Goal: Check status: Check status

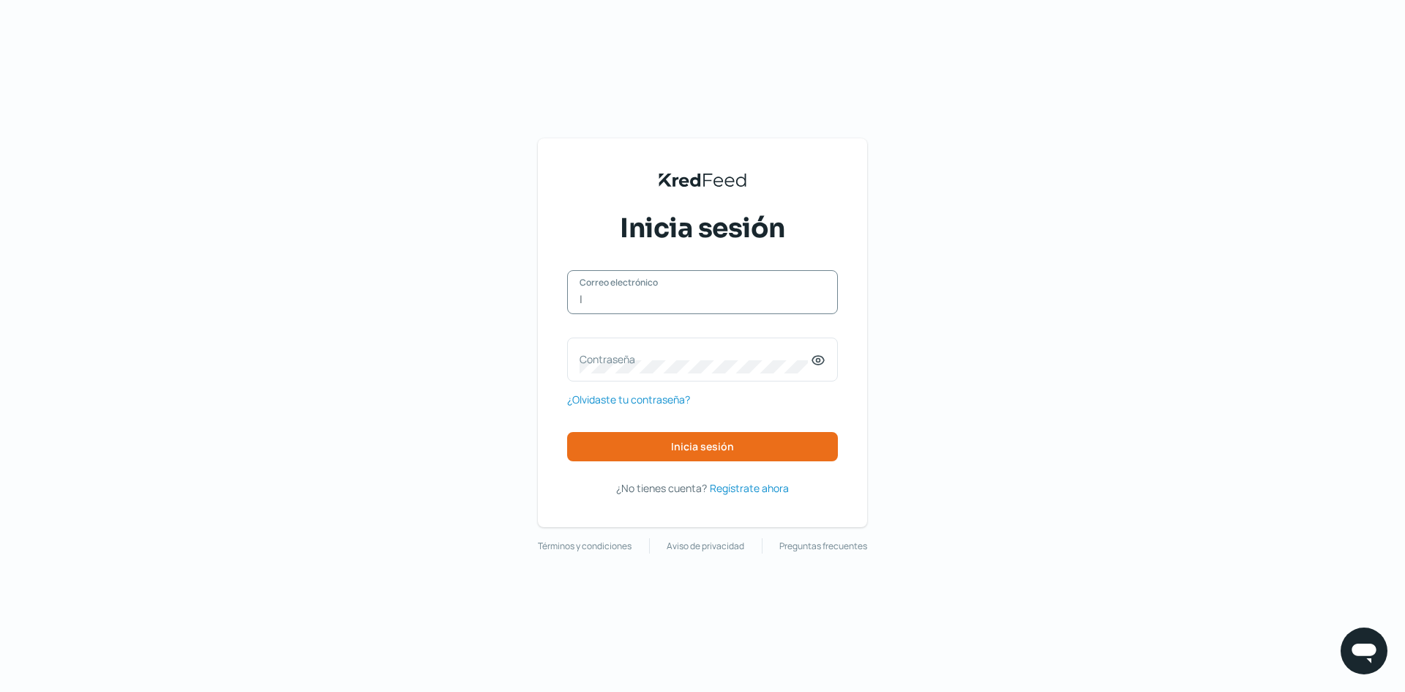
type input "[PERSON_NAME][EMAIL_ADDRESS][DOMAIN_NAME]"
drag, startPoint x: 825, startPoint y: 362, endPoint x: 800, endPoint y: 358, distance: 25.3
click at [825, 359] on icon at bounding box center [818, 360] width 15 height 15
click at [732, 361] on label "Contraseña" at bounding box center [695, 359] width 231 height 14
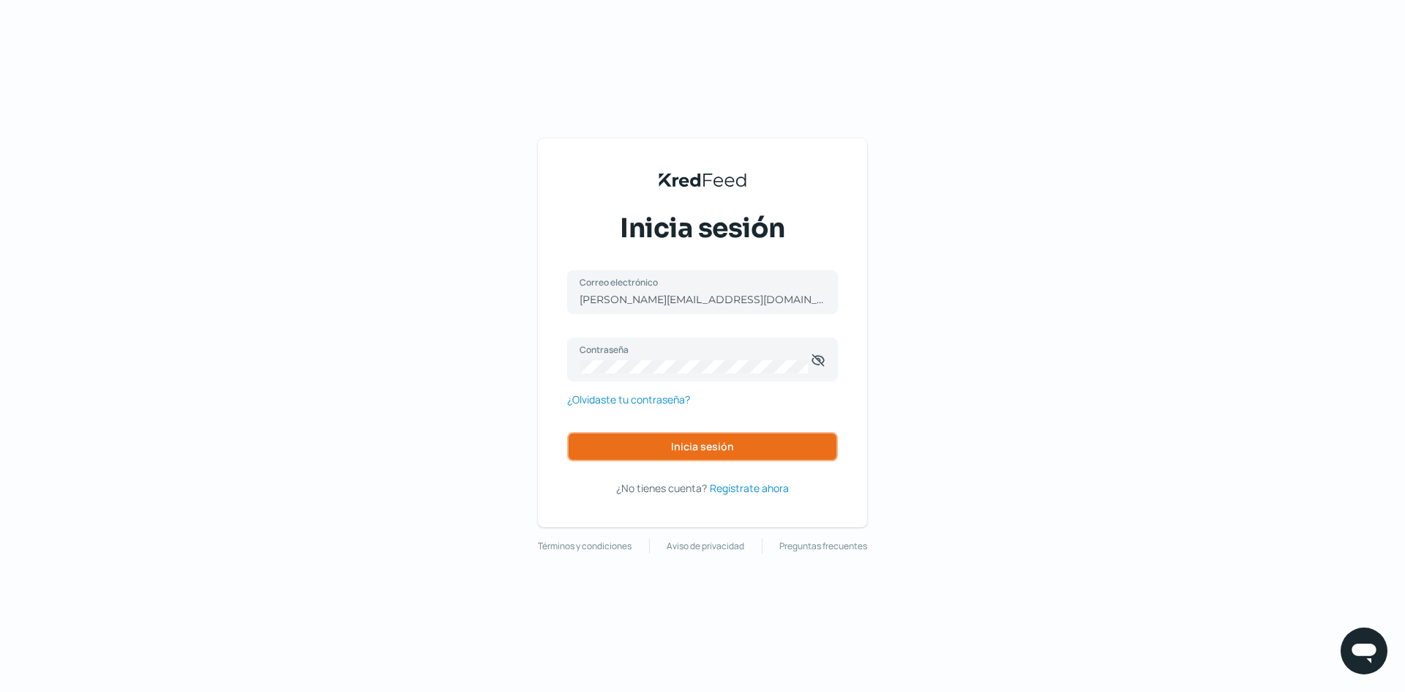
click at [763, 443] on button "Inicia sesión" at bounding box center [702, 446] width 271 height 29
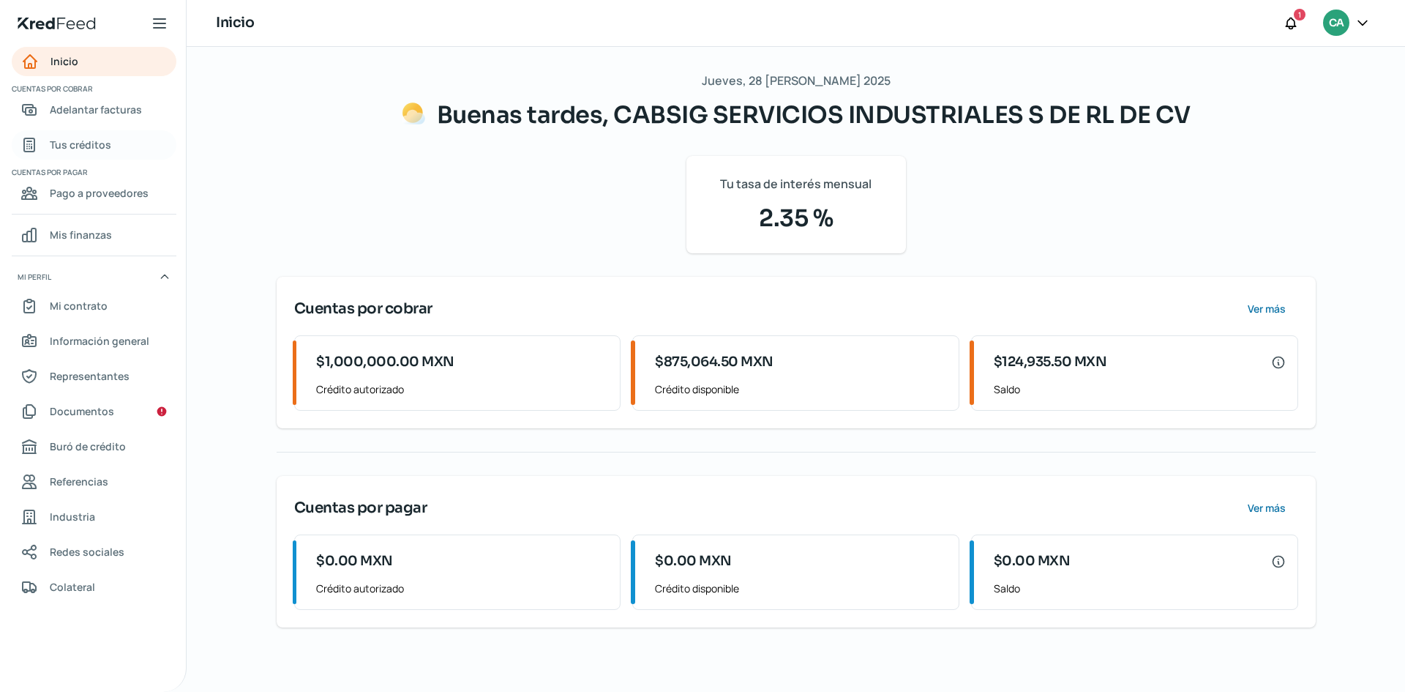
click at [94, 149] on span "Tus créditos" at bounding box center [80, 144] width 61 height 18
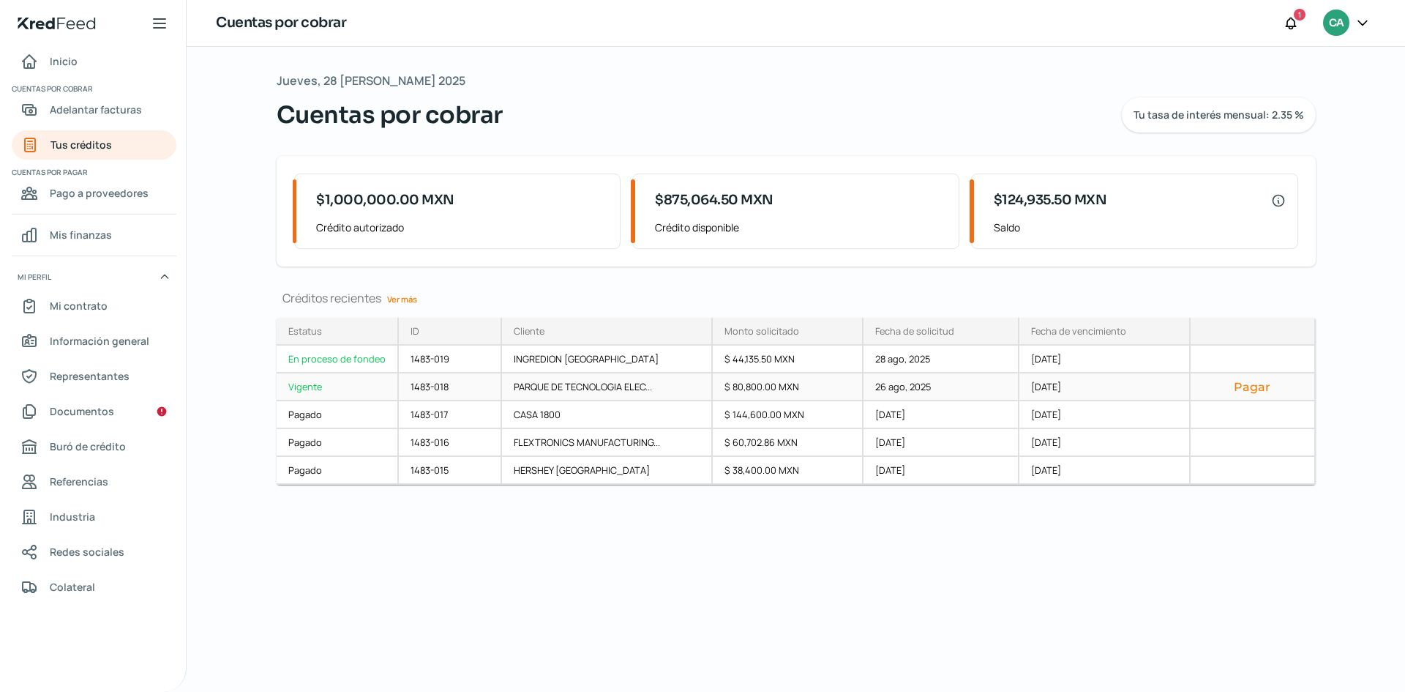
click at [594, 386] on div "PARQUE DE TECNOLOGIA ELEC..." at bounding box center [607, 387] width 211 height 28
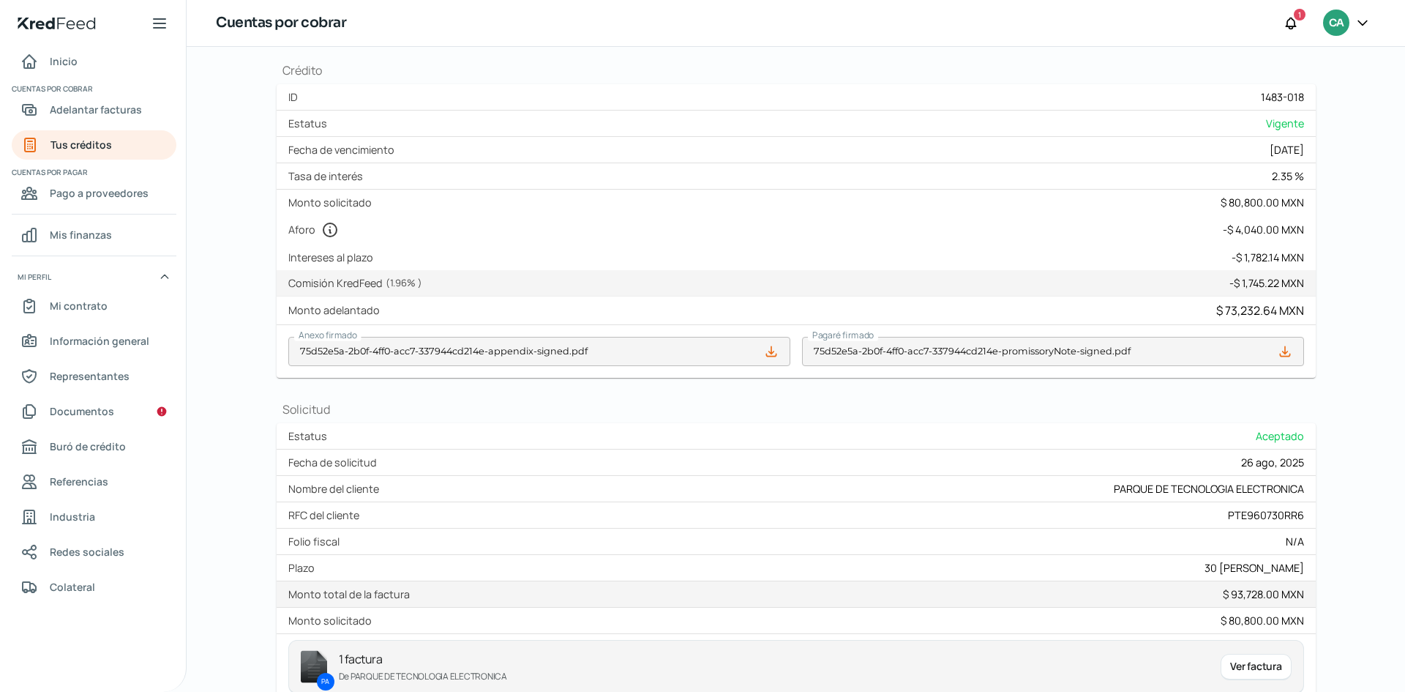
scroll to position [383, 0]
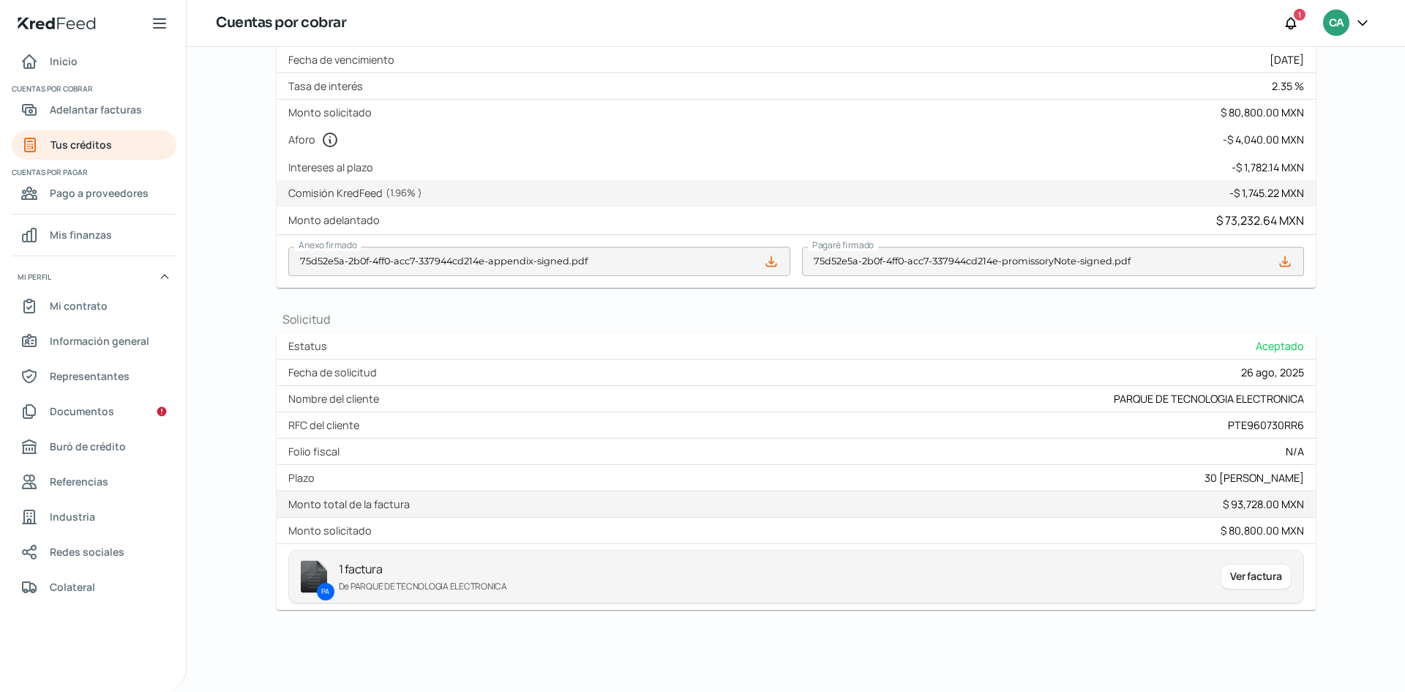
click at [766, 266] on icon at bounding box center [771, 261] width 10 height 10
click at [770, 266] on icon at bounding box center [771, 261] width 10 height 10
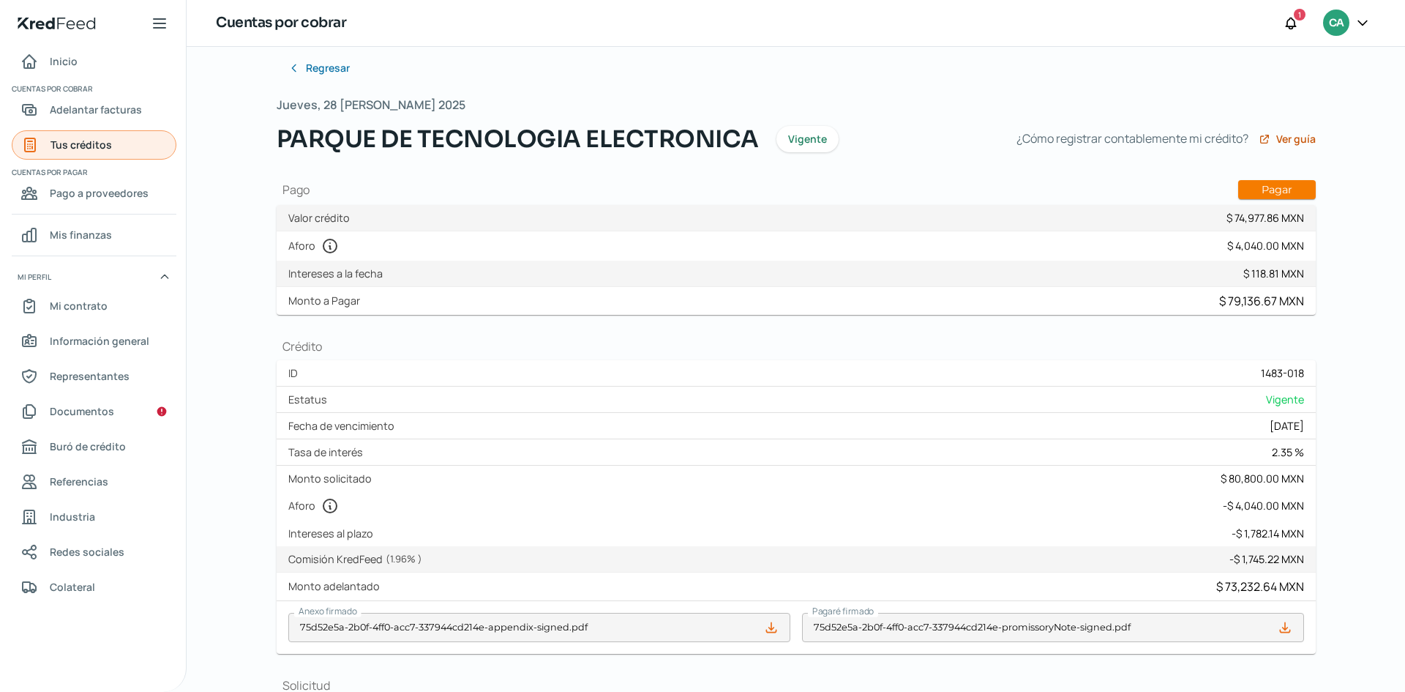
click at [53, 146] on span "Tus créditos" at bounding box center [81, 144] width 61 height 18
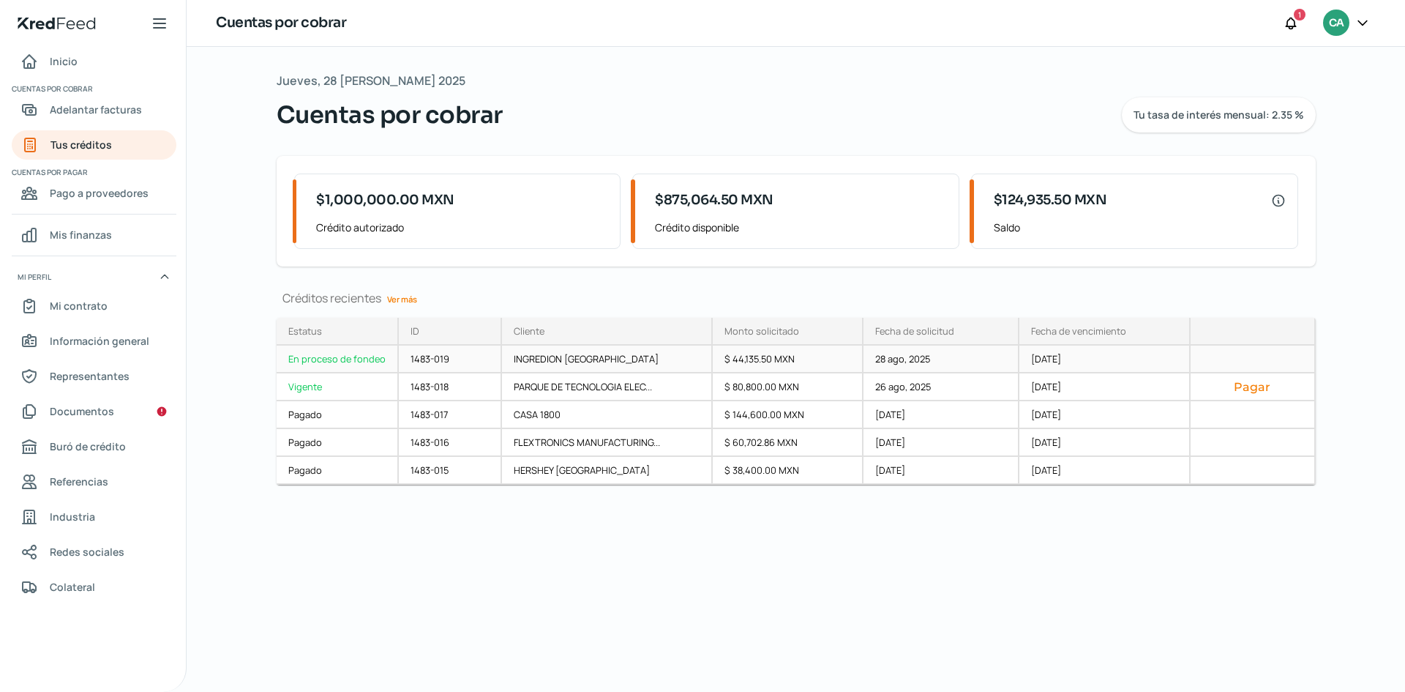
click at [433, 355] on div "1483-019" at bounding box center [450, 359] width 103 height 28
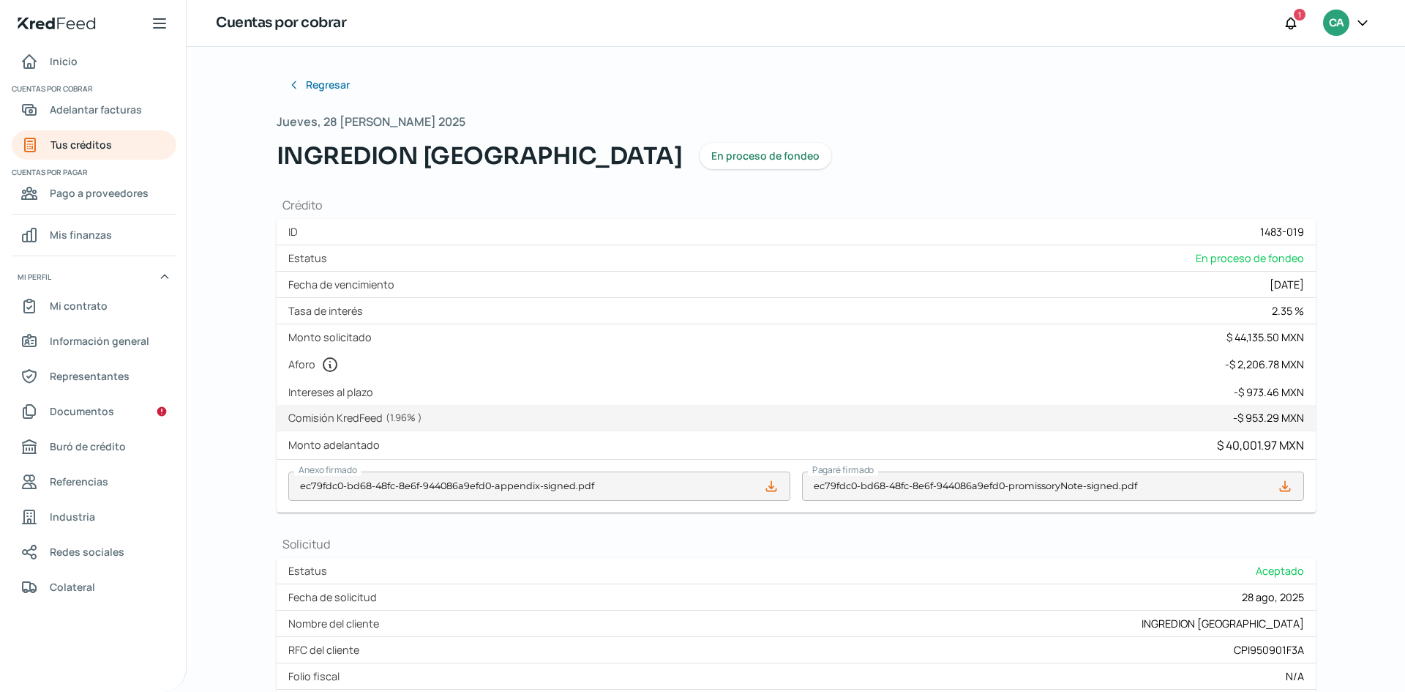
scroll to position [225, 0]
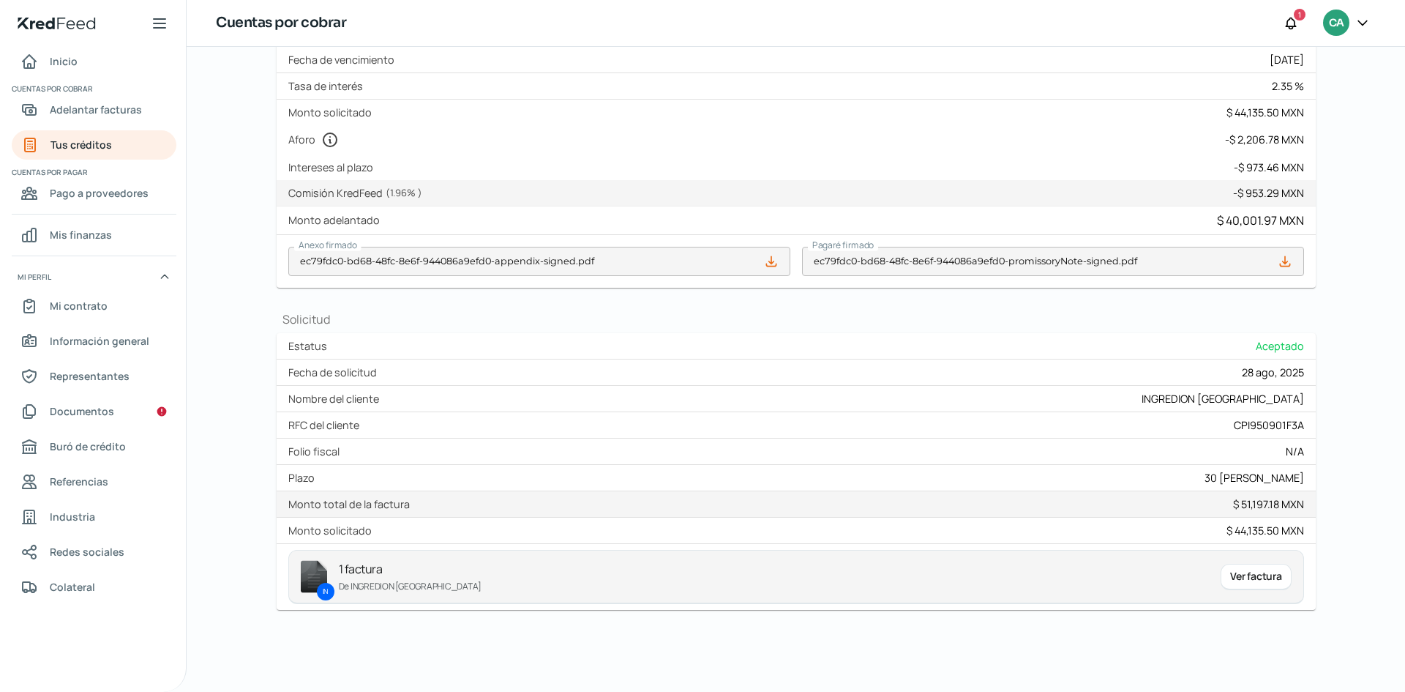
click at [1238, 575] on div "Ver factura" at bounding box center [1256, 577] width 70 height 26
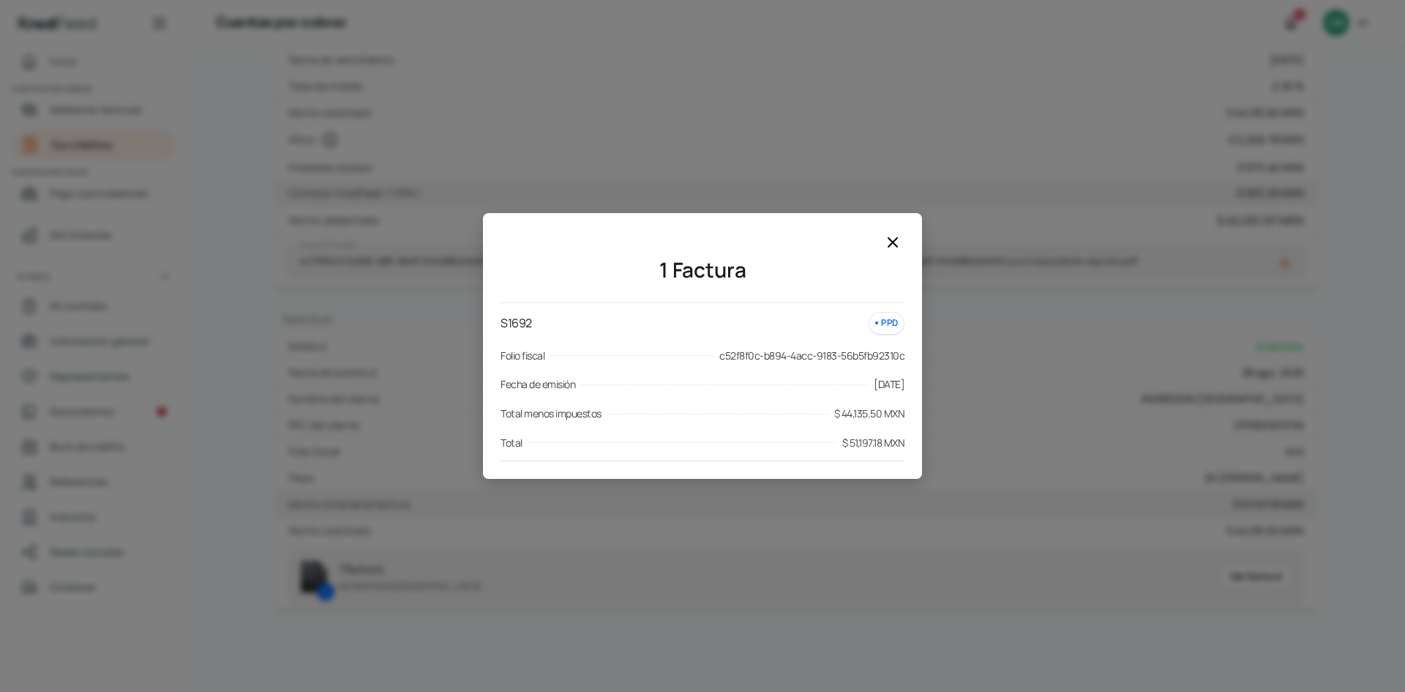
click at [992, 580] on div "1 Factura S1692 PPD Folio fiscal c52f8f0c-b894-4acc-9183-56b5fb92310c Fecha de …" at bounding box center [702, 346] width 1405 height 692
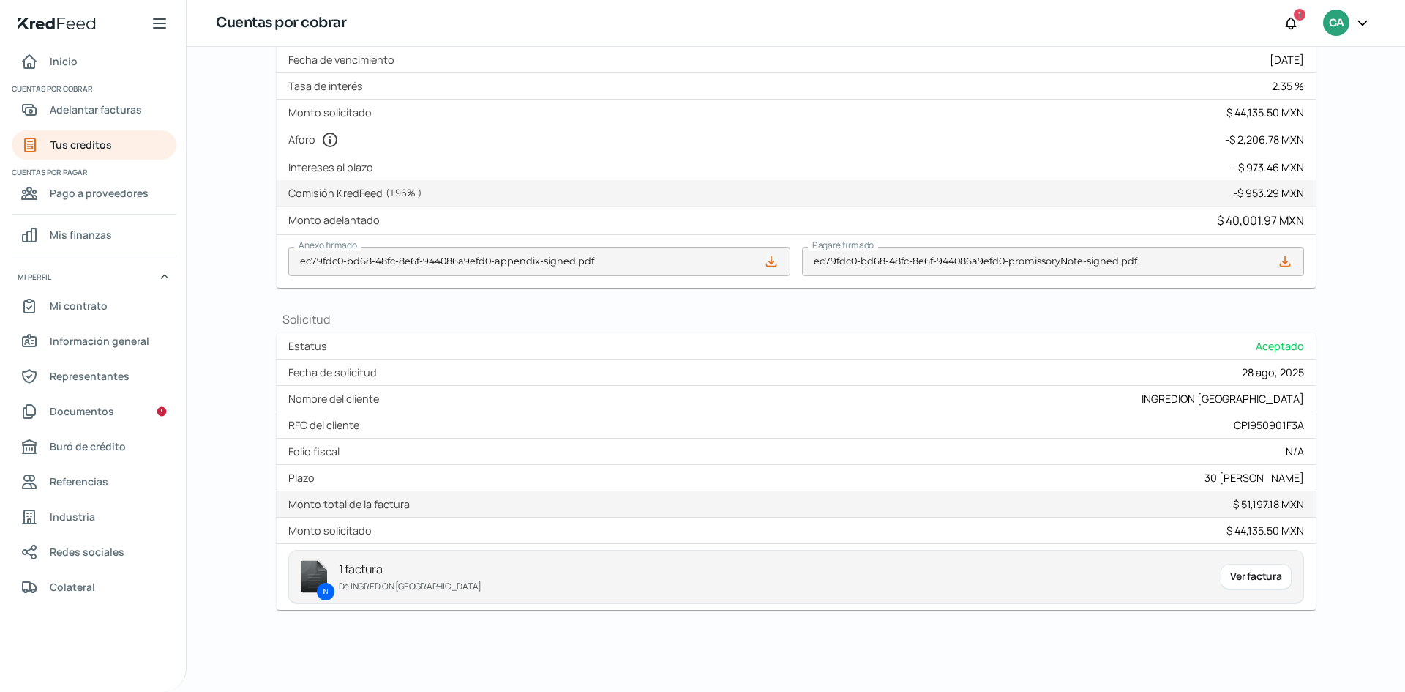
click at [773, 259] on icon at bounding box center [771, 261] width 15 height 15
click at [1261, 580] on div "Ver factura" at bounding box center [1256, 577] width 70 height 26
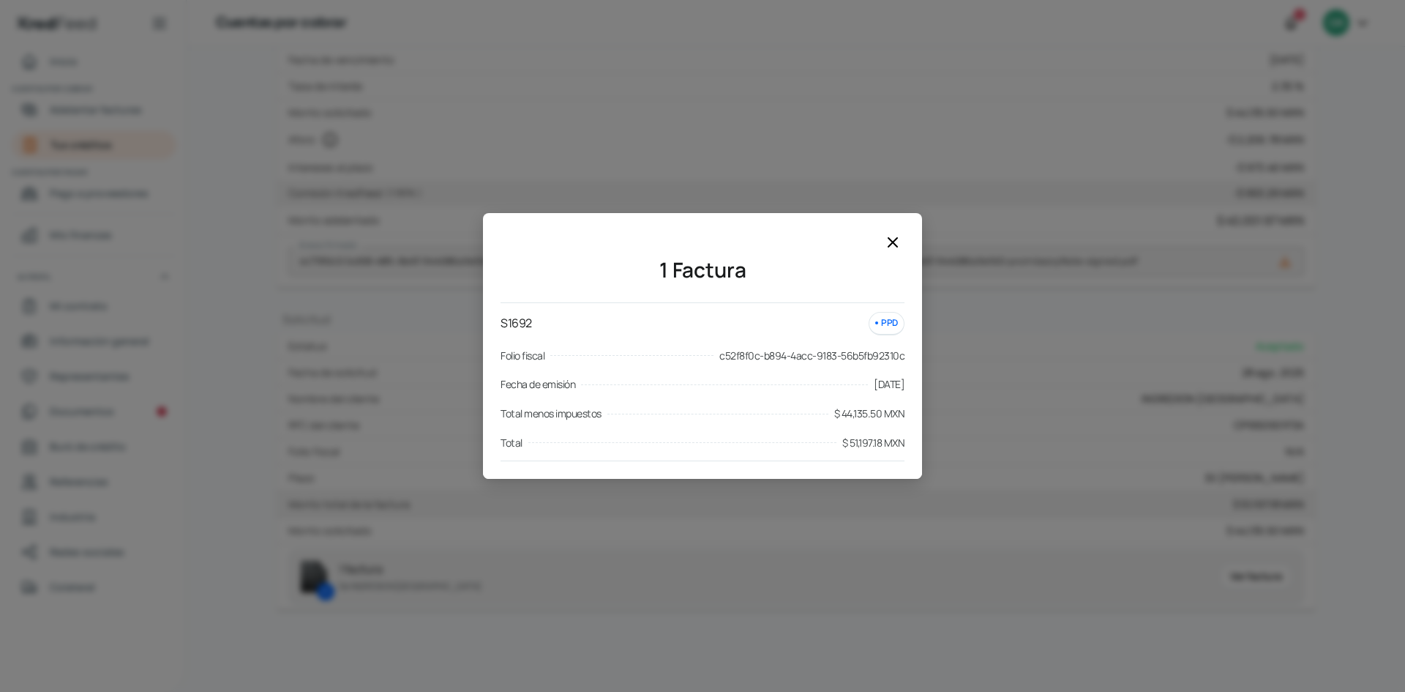
drag, startPoint x: 1044, startPoint y: 585, endPoint x: 1005, endPoint y: 563, distance: 44.6
click at [1044, 586] on div "1 Factura S1692 PPD Folio fiscal c52f8f0c-b894-4acc-9183-56b5fb92310c Fecha de …" at bounding box center [702, 346] width 1405 height 692
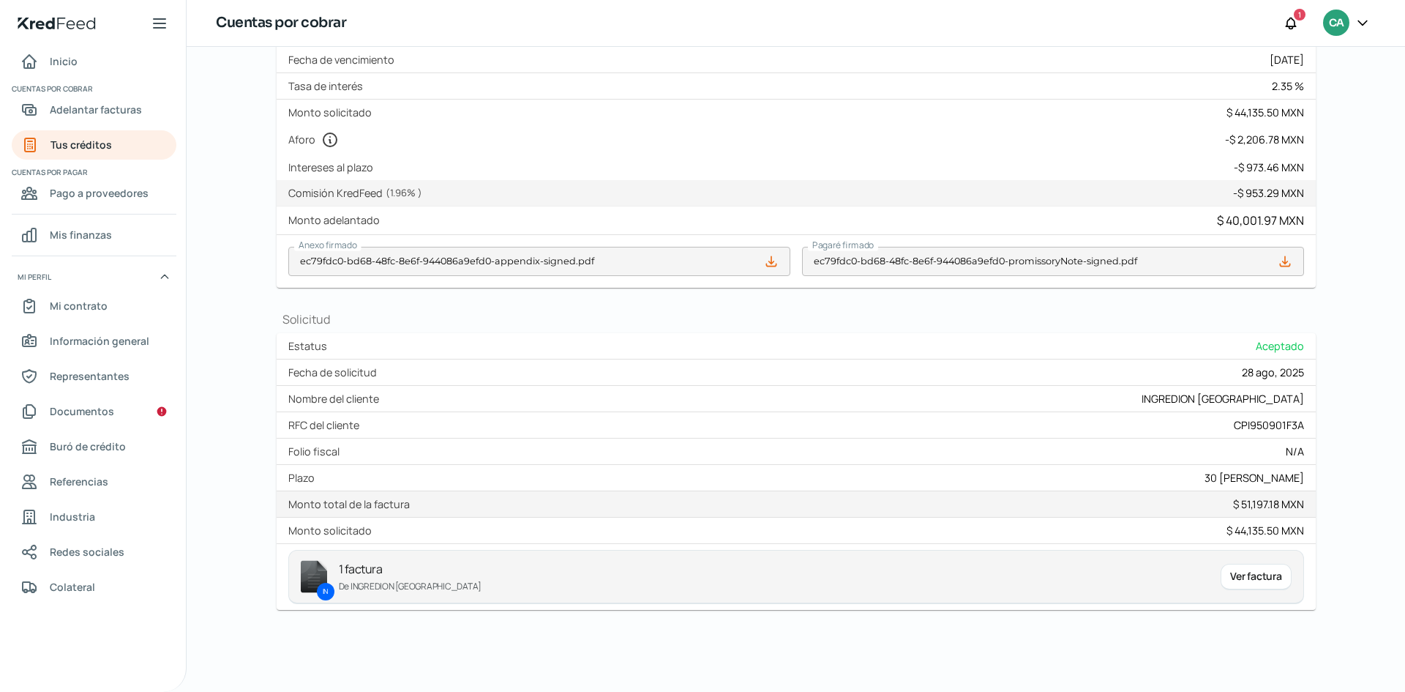
click at [766, 266] on icon at bounding box center [771, 261] width 10 height 10
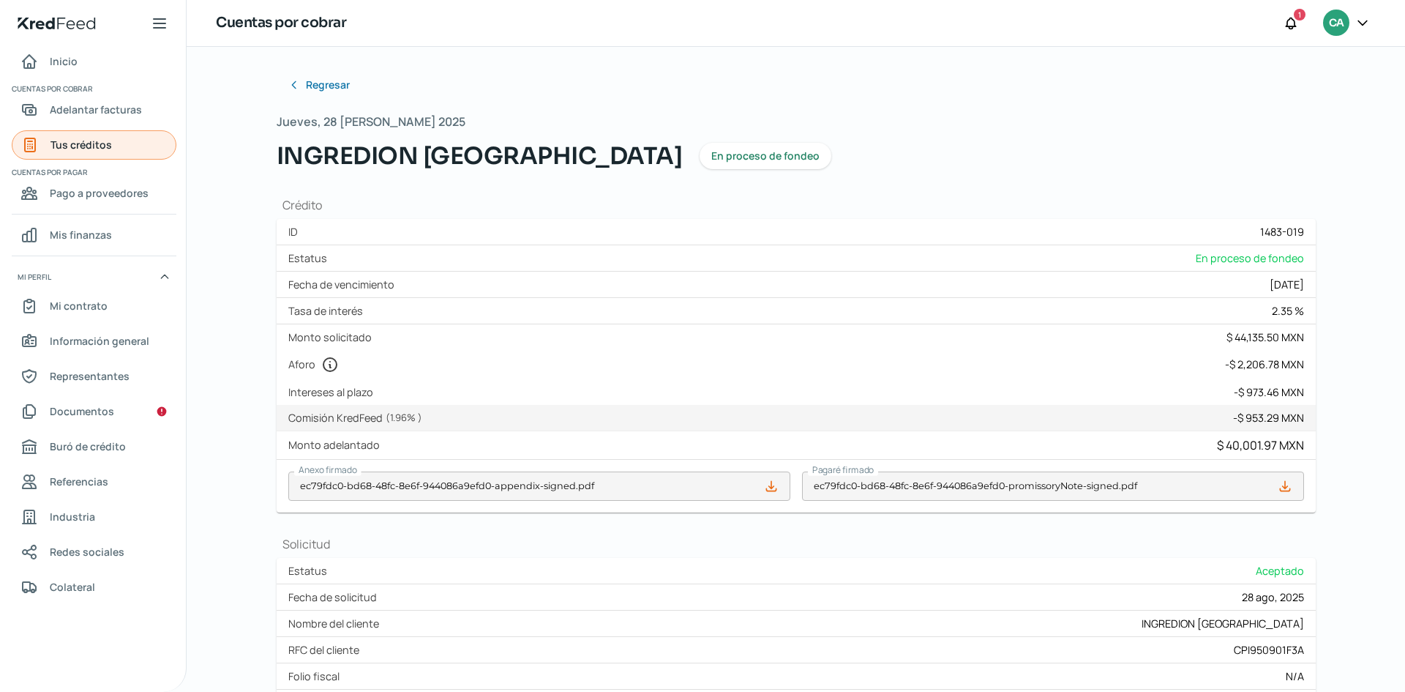
click at [103, 142] on span "Tus créditos" at bounding box center [81, 144] width 61 height 18
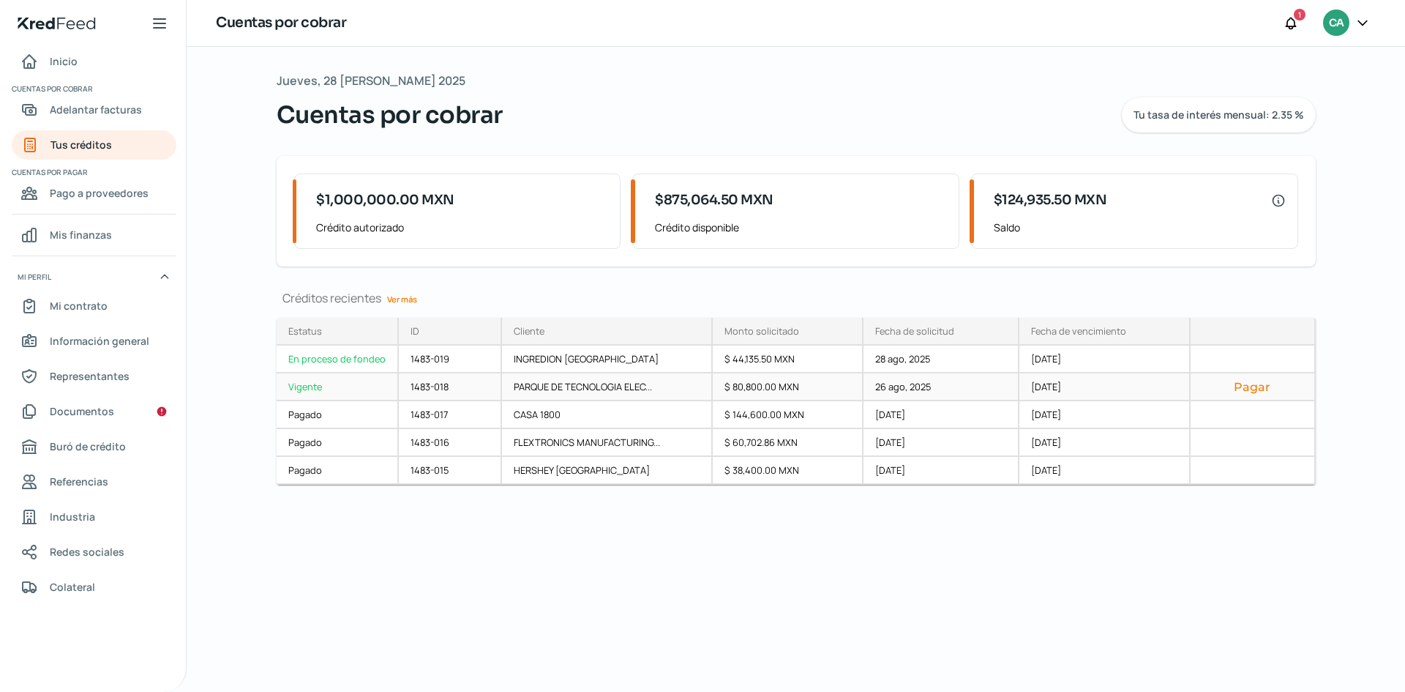
click at [421, 387] on div "1483-018" at bounding box center [450, 387] width 103 height 28
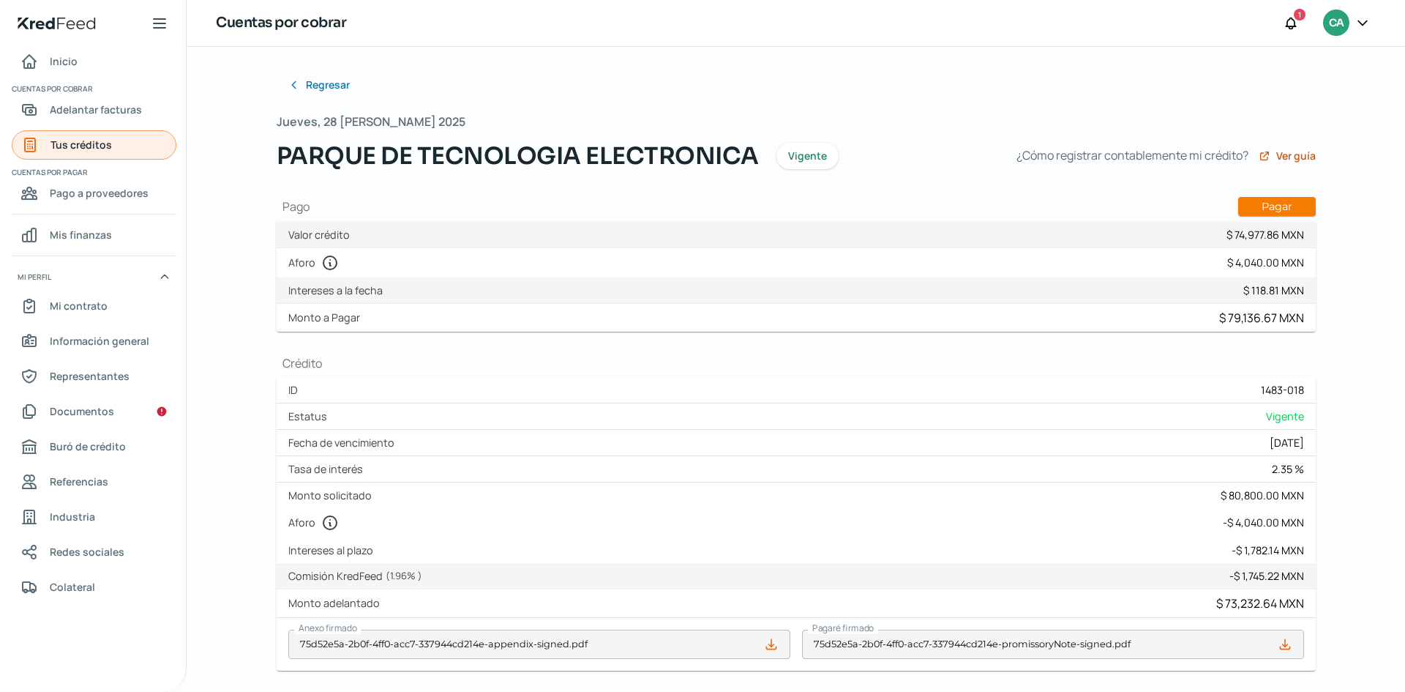
click at [105, 148] on span "Tus créditos" at bounding box center [81, 144] width 61 height 18
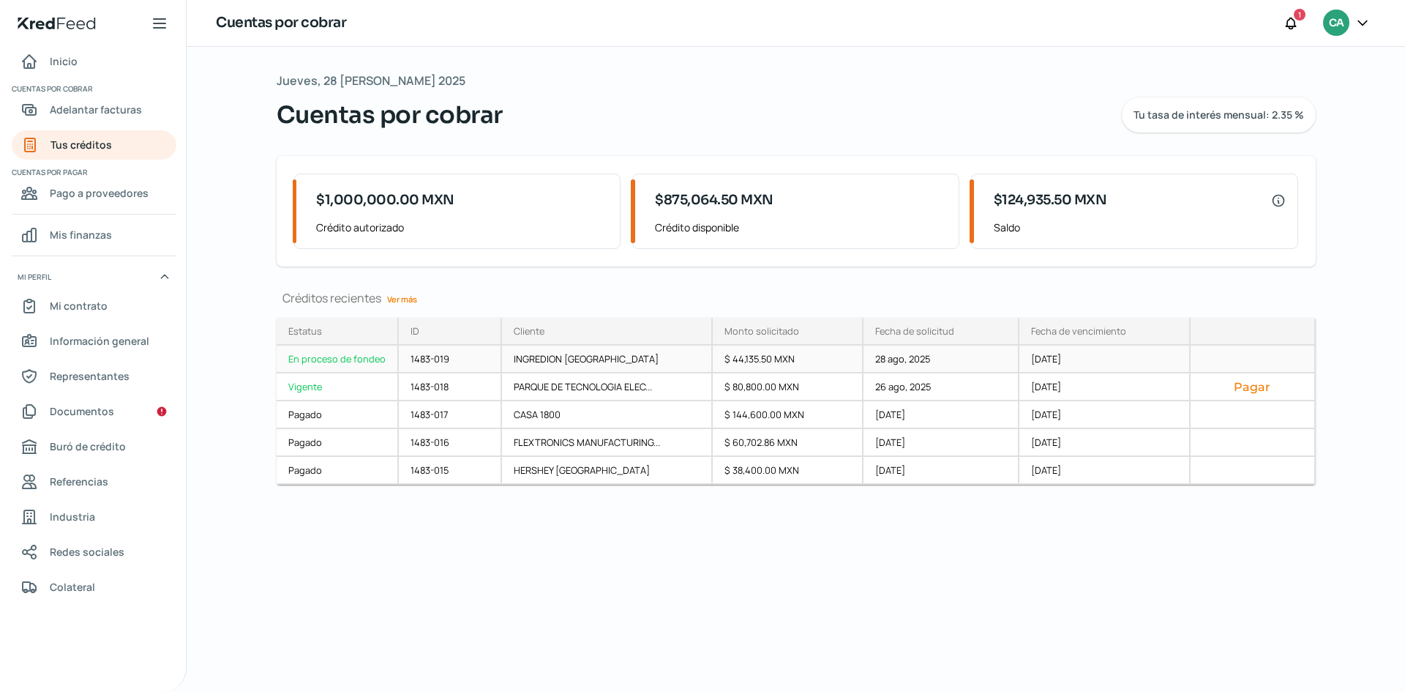
click at [342, 364] on div "En proceso de fondeo" at bounding box center [338, 359] width 122 height 28
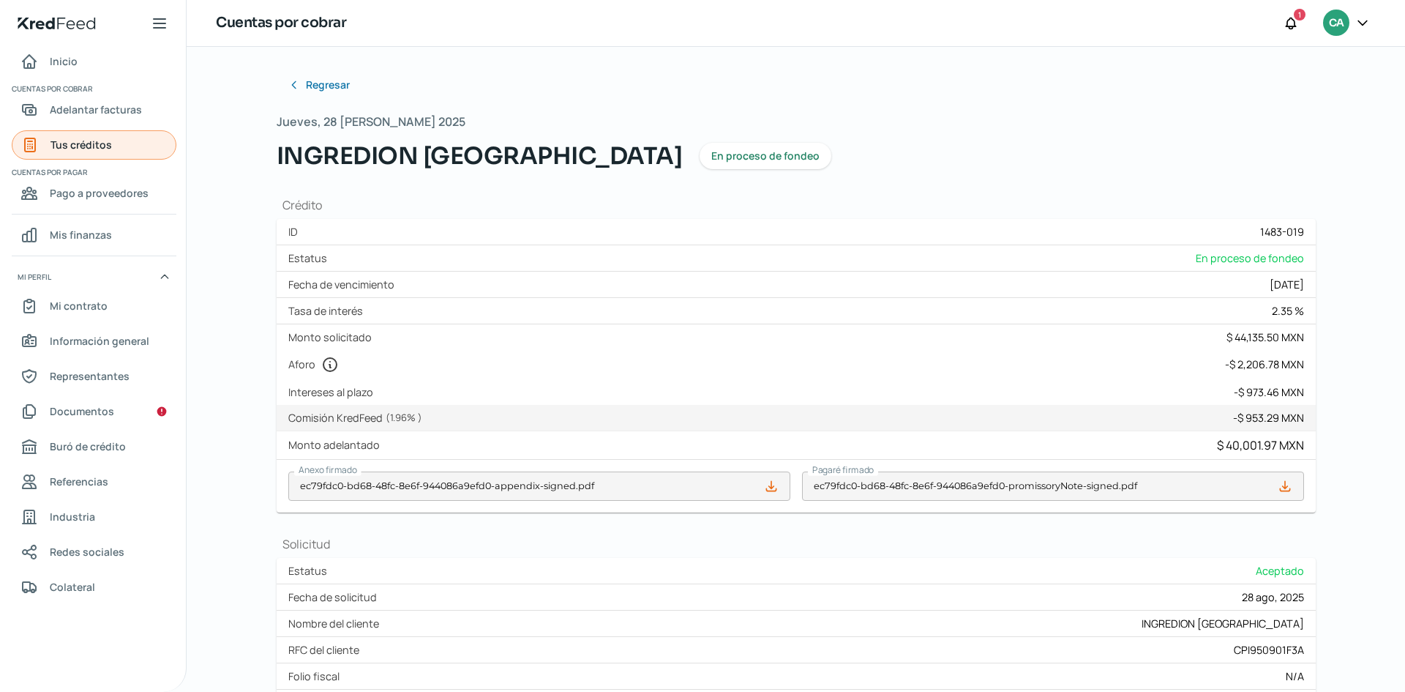
click at [78, 153] on span "Tus créditos" at bounding box center [81, 144] width 61 height 18
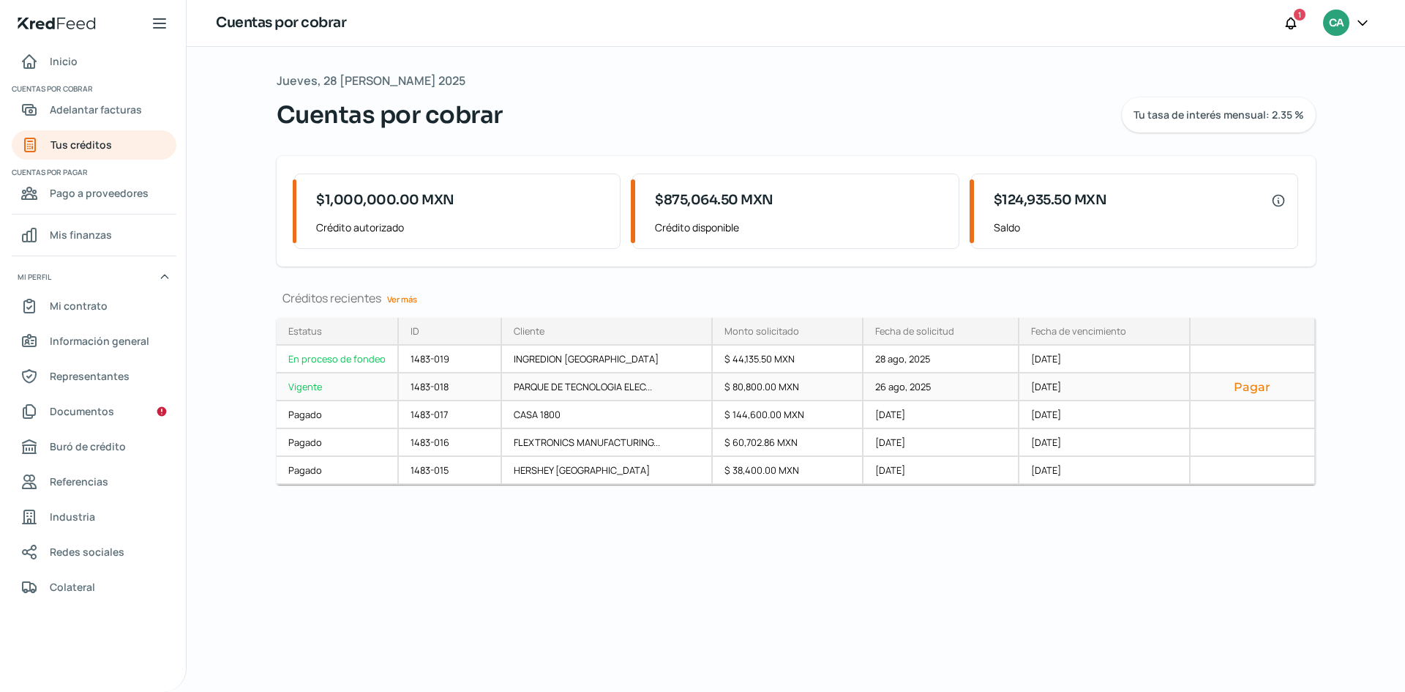
click at [344, 386] on div "Vigente" at bounding box center [338, 387] width 122 height 28
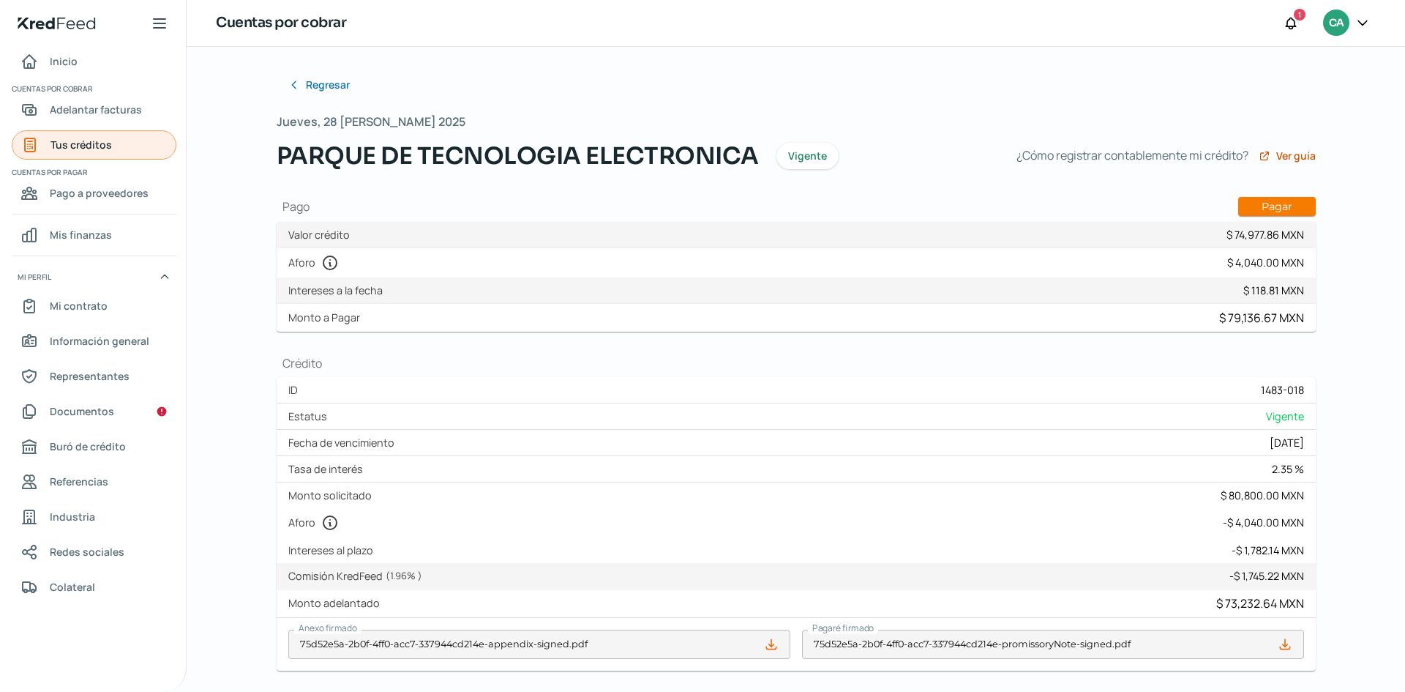
click at [107, 142] on span "Tus créditos" at bounding box center [81, 144] width 61 height 18
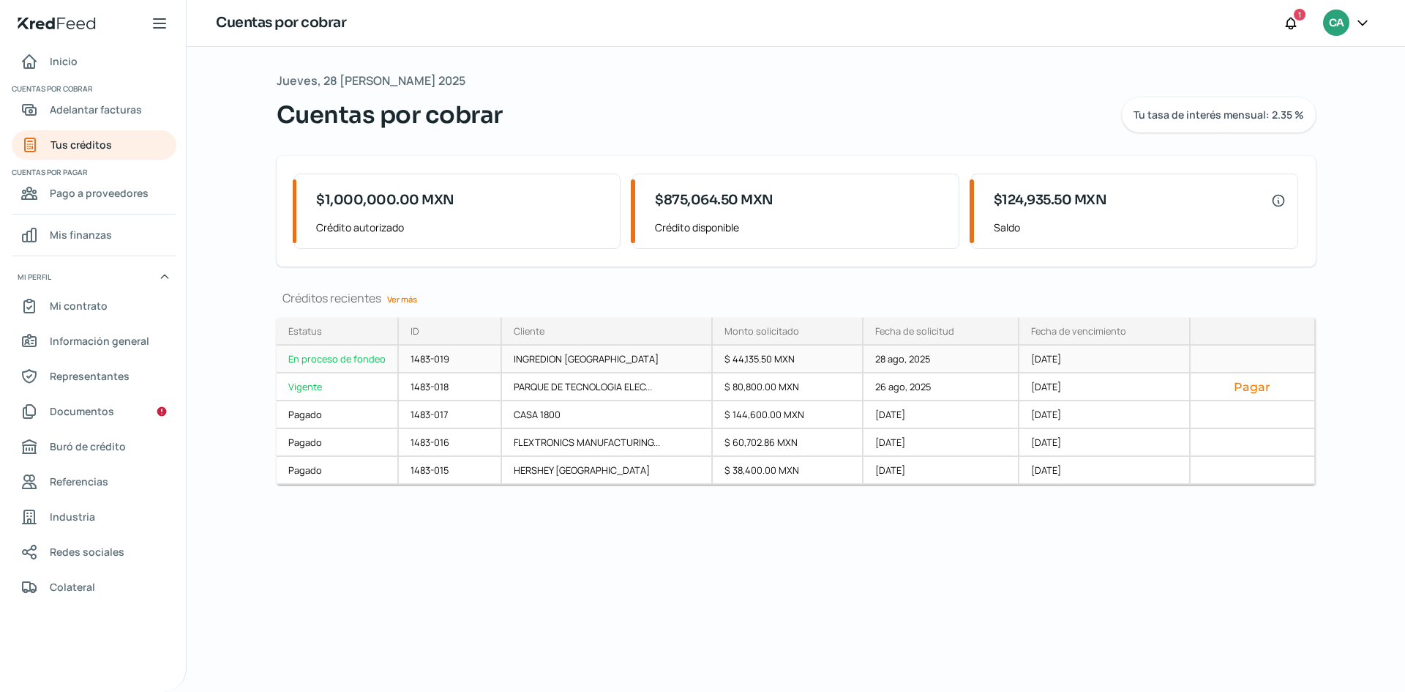
click at [351, 363] on div "En proceso de fondeo" at bounding box center [338, 359] width 122 height 28
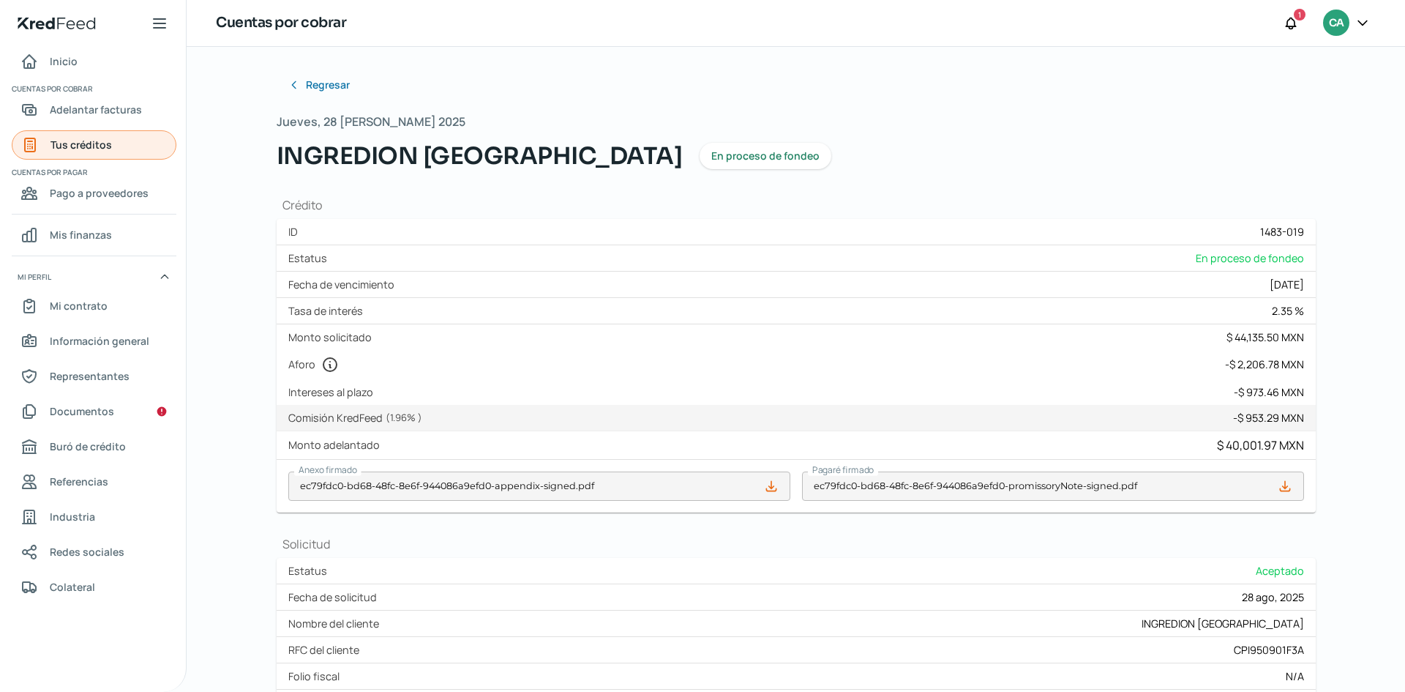
click at [114, 141] on link "Tus créditos" at bounding box center [94, 144] width 165 height 29
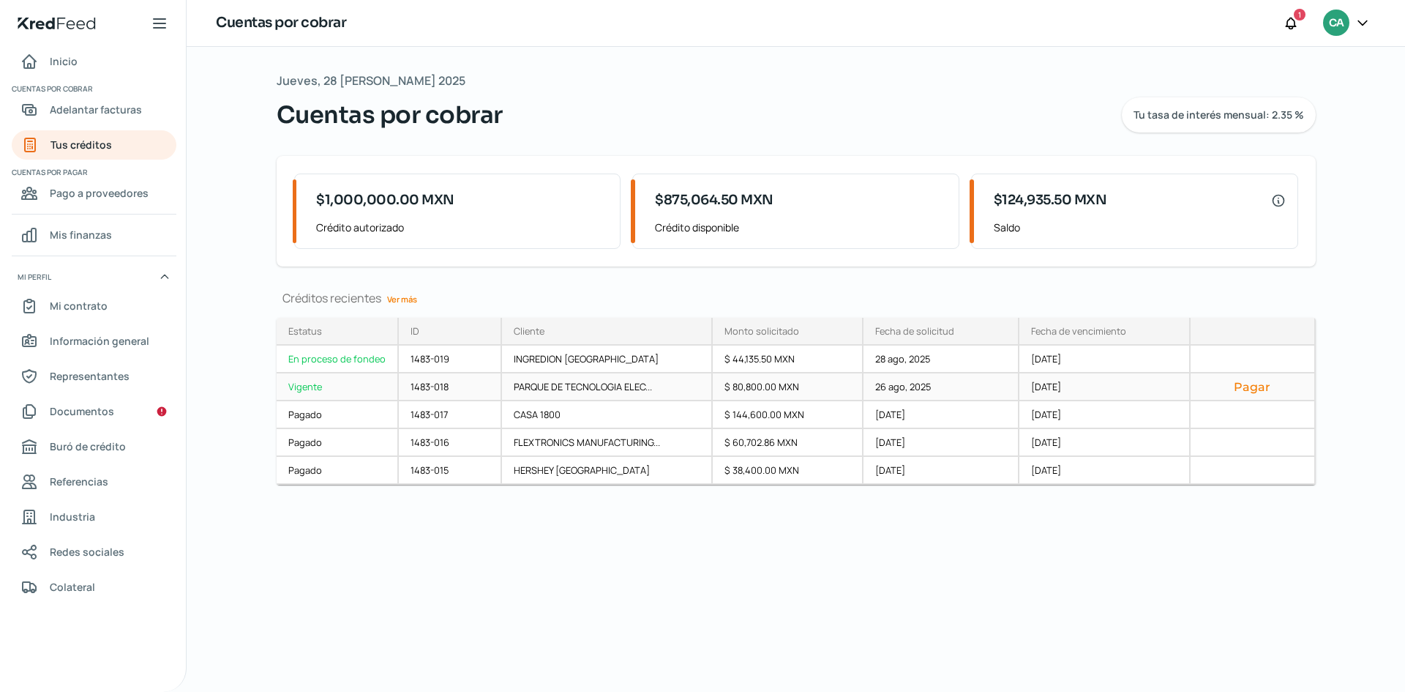
click at [360, 385] on div "Vigente" at bounding box center [338, 387] width 122 height 28
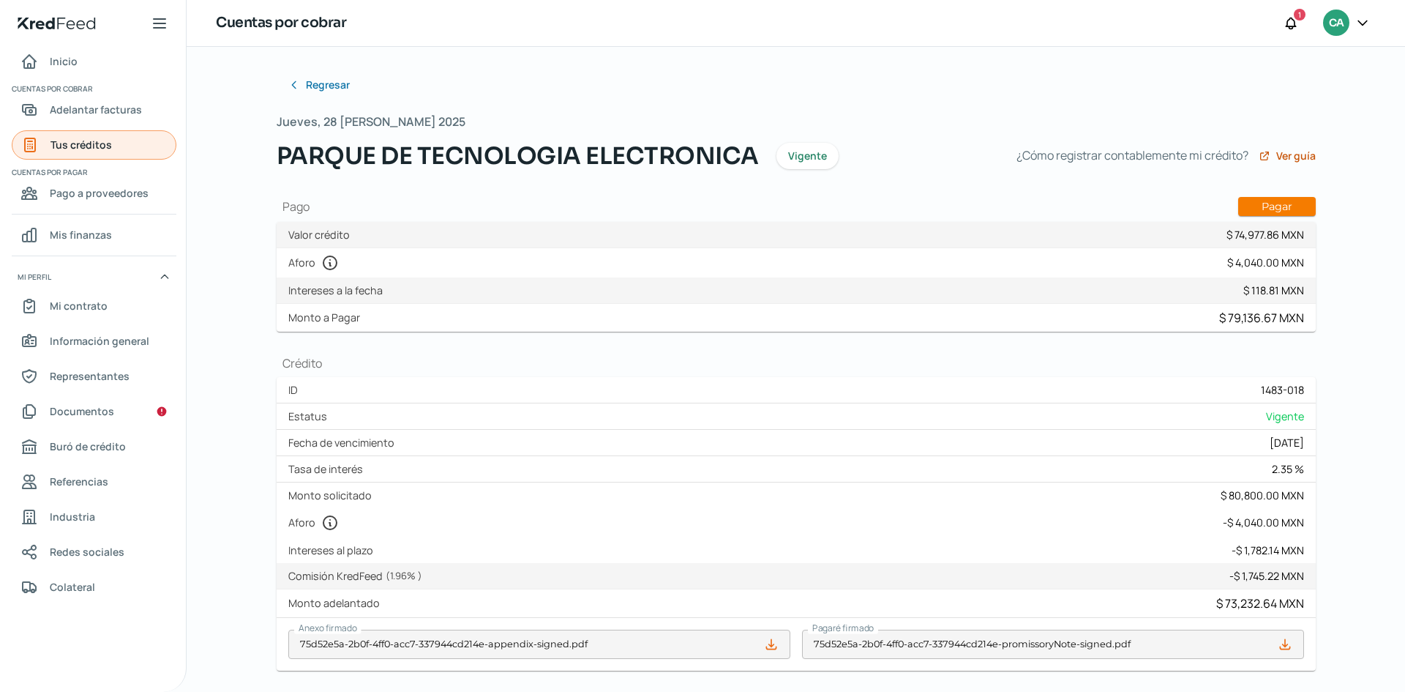
click at [62, 137] on span "Tus créditos" at bounding box center [81, 144] width 61 height 18
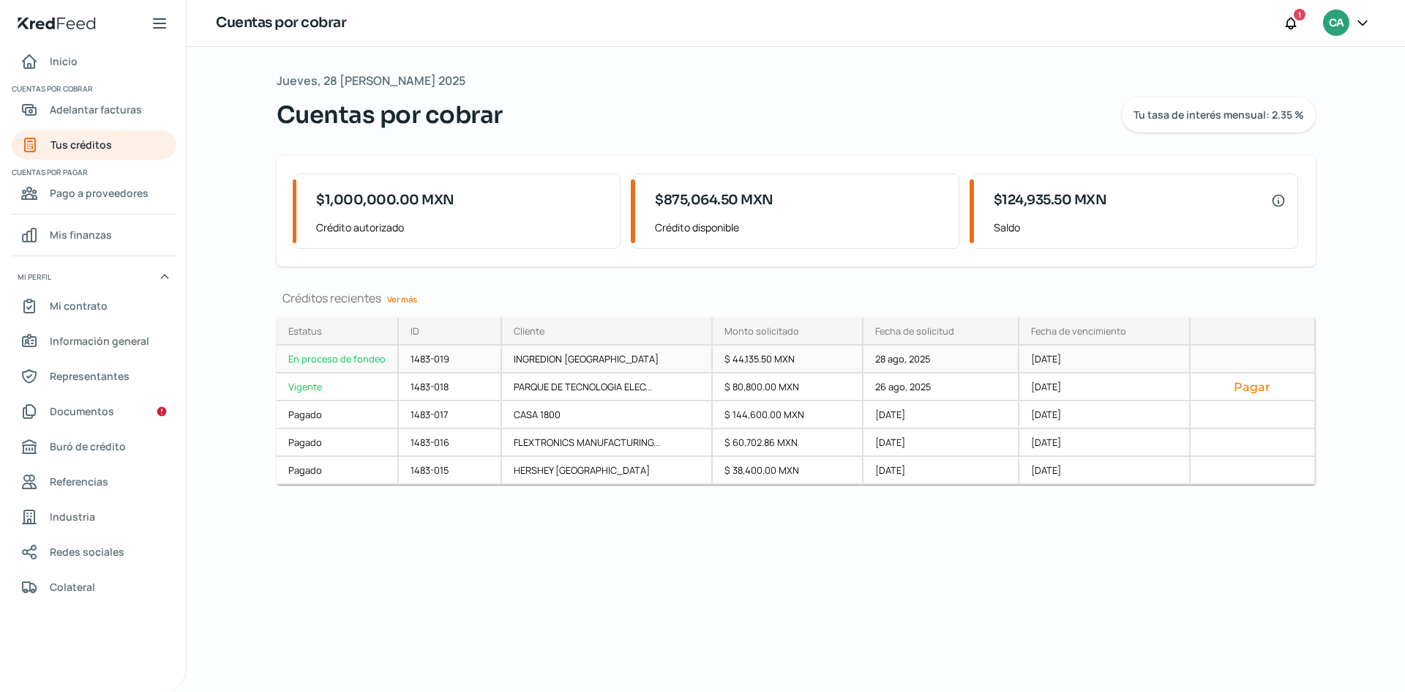
click at [376, 359] on div "En proceso de fondeo" at bounding box center [338, 359] width 122 height 28
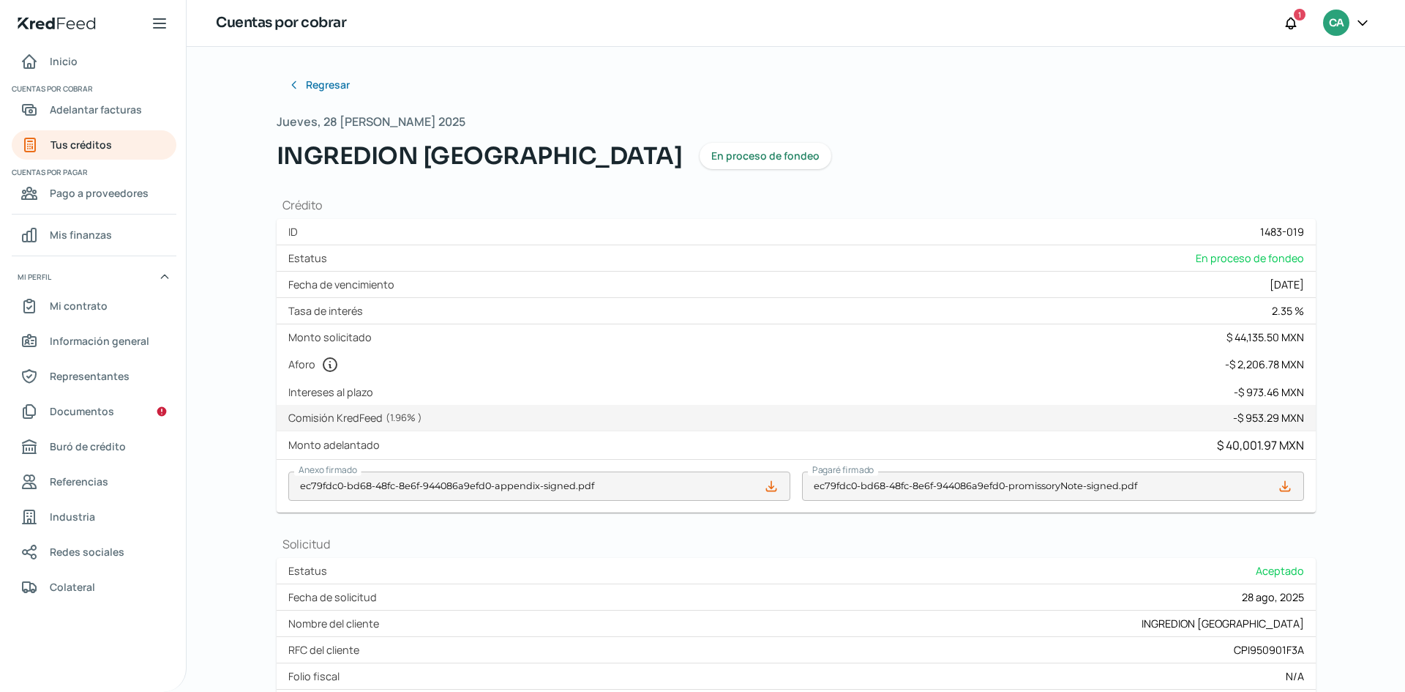
click at [1361, 27] on icon at bounding box center [1363, 22] width 15 height 15
click at [1247, 190] on span "Cerrar sesión" at bounding box center [1236, 197] width 66 height 18
